Goal: Navigation & Orientation: Find specific page/section

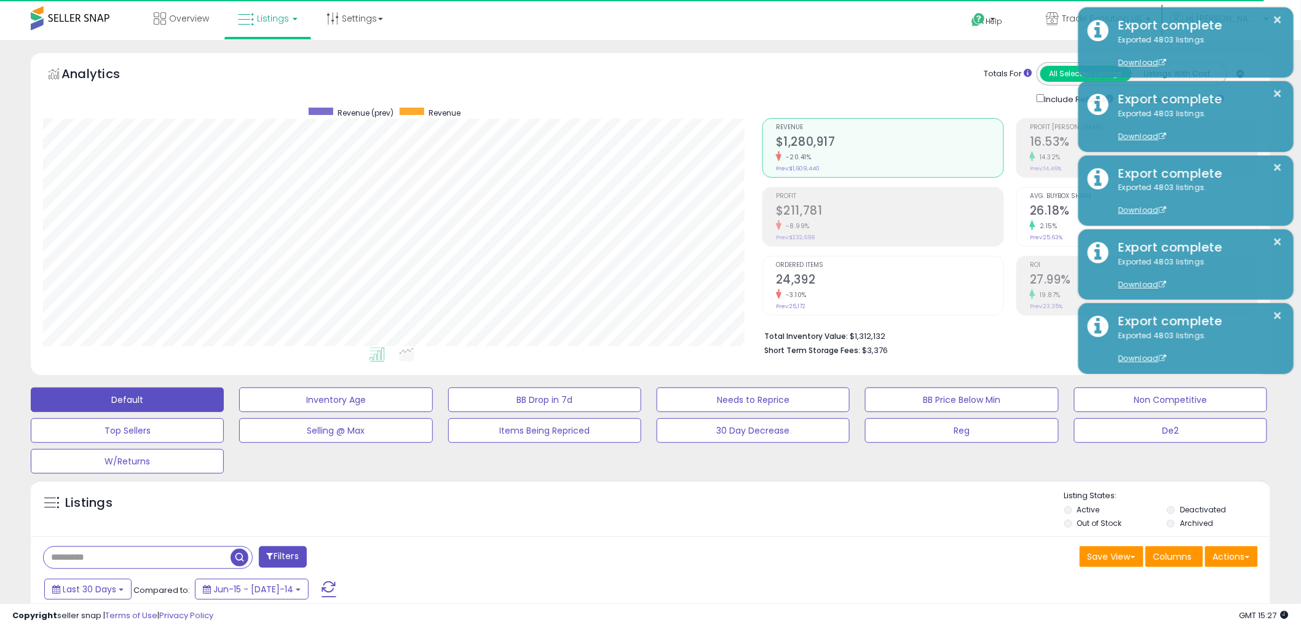
scroll to position [252, 719]
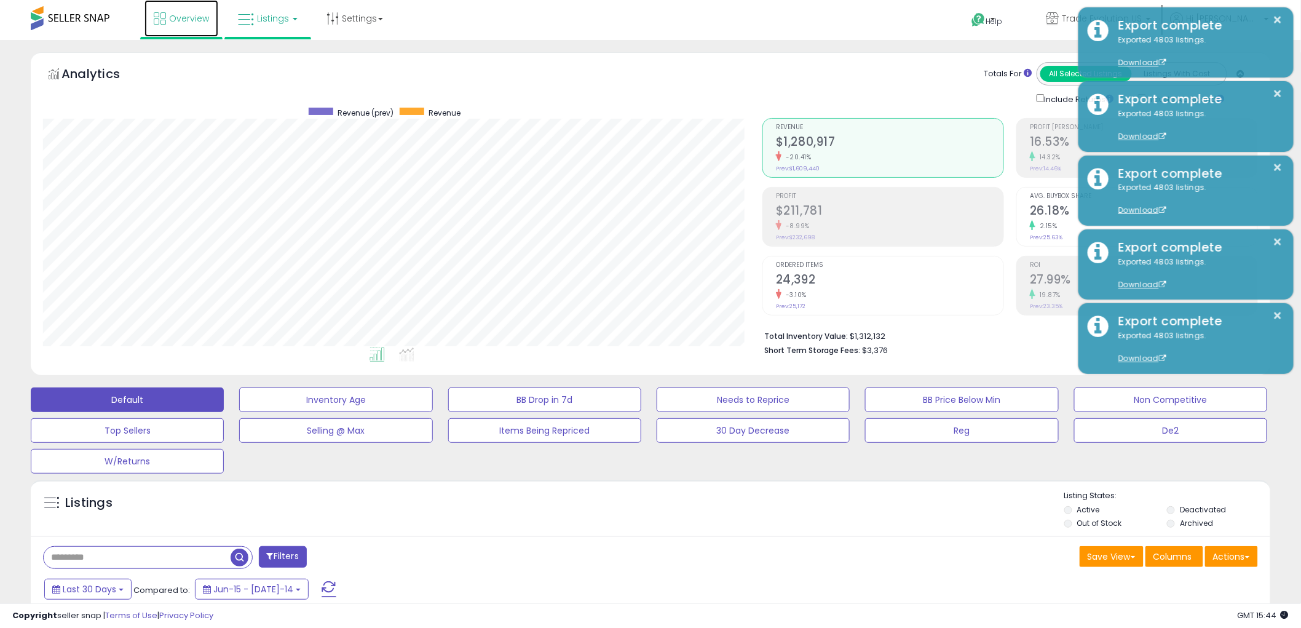
click at [188, 28] on link "Overview" at bounding box center [182, 18] width 74 height 37
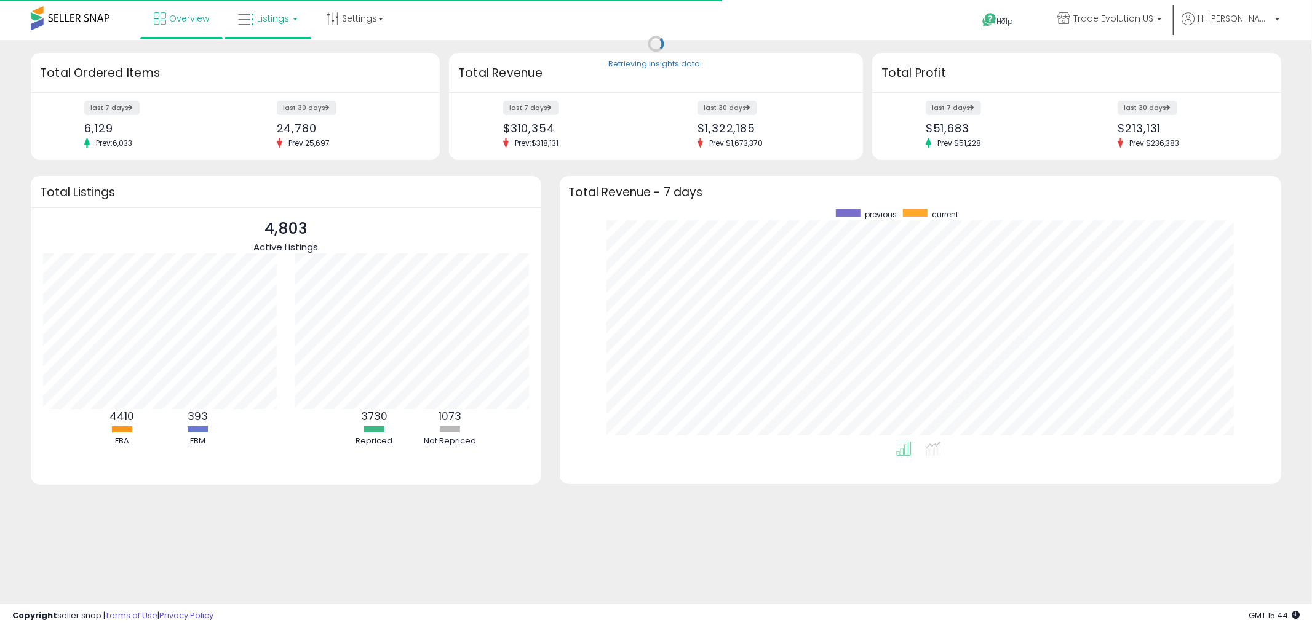
click at [266, 12] on span "Listings" at bounding box center [273, 18] width 32 height 12
click at [282, 61] on icon at bounding box center [277, 61] width 54 height 16
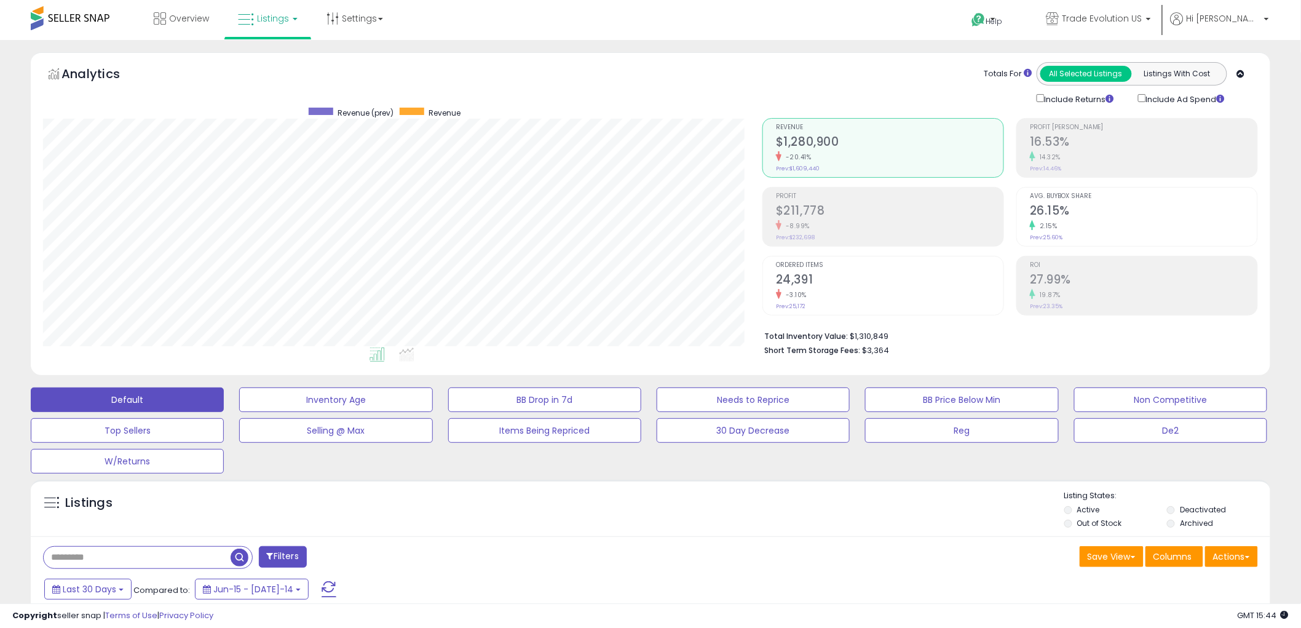
scroll to position [252, 719]
